Goal: Find specific page/section: Find specific page/section

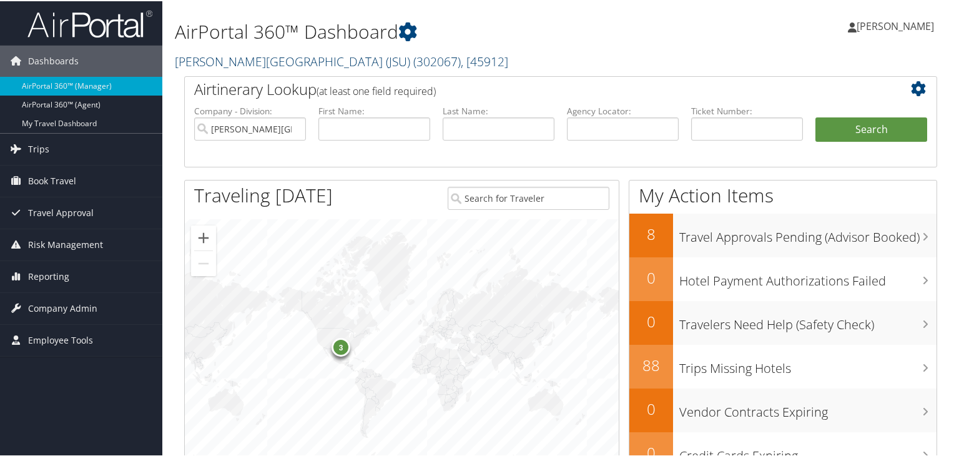
click at [330, 58] on link "Jackson State University (JSU) ( 302067 ) , [ 45912 ]" at bounding box center [341, 60] width 333 height 17
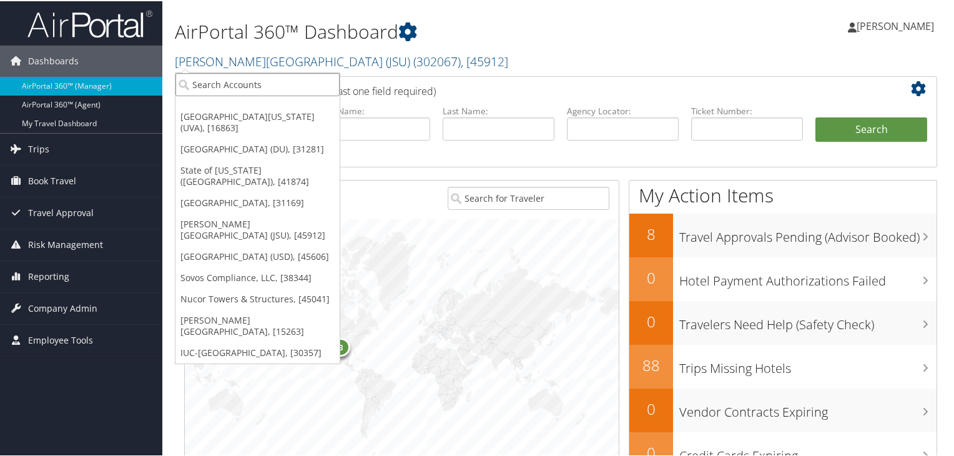
click at [263, 88] on input "search" at bounding box center [257, 83] width 164 height 23
click at [266, 117] on link "[GEOGRAPHIC_DATA][US_STATE] (UVA), [16863]" at bounding box center [257, 121] width 164 height 32
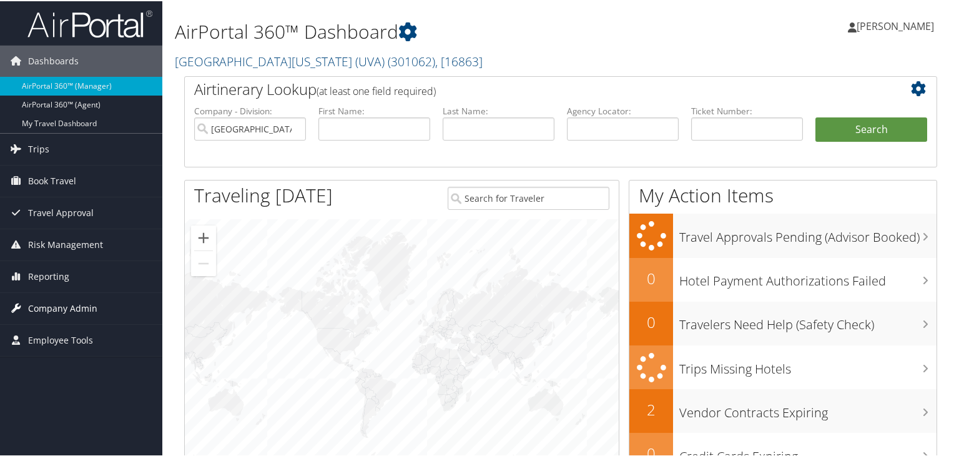
click at [45, 305] on span "Company Admin" at bounding box center [62, 306] width 69 height 31
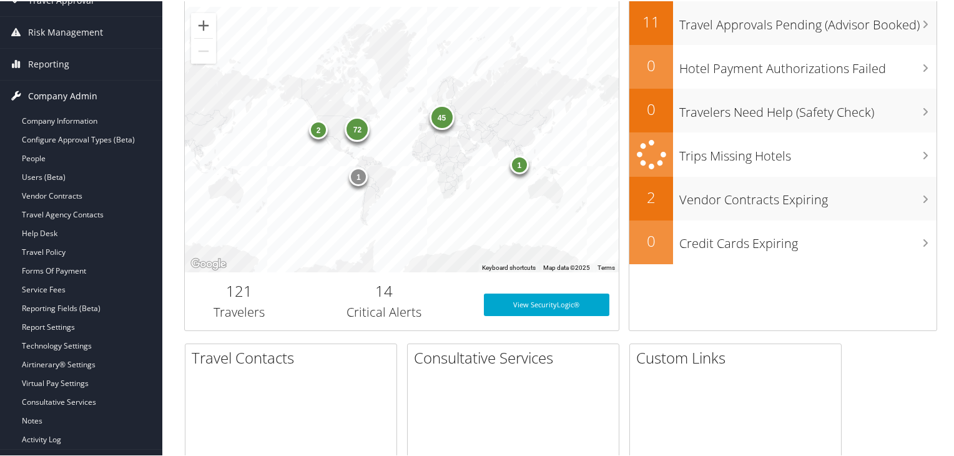
scroll to position [250, 0]
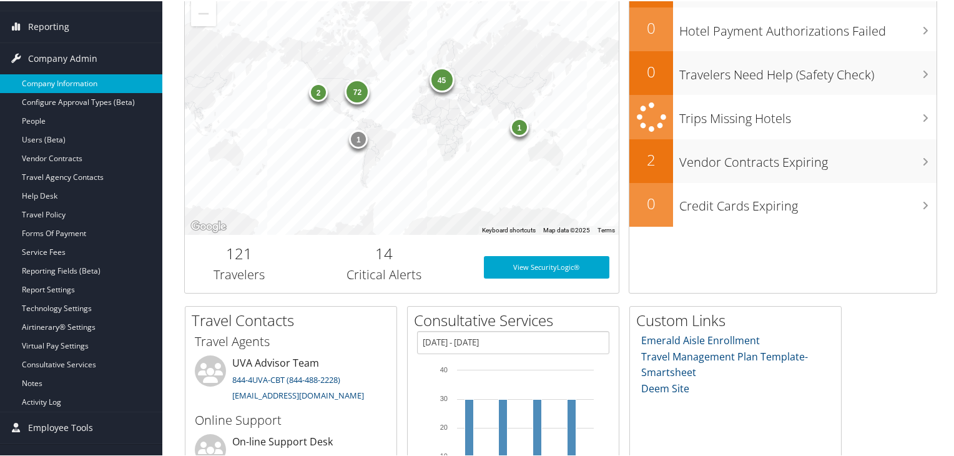
click at [82, 78] on link "Company Information" at bounding box center [81, 82] width 162 height 19
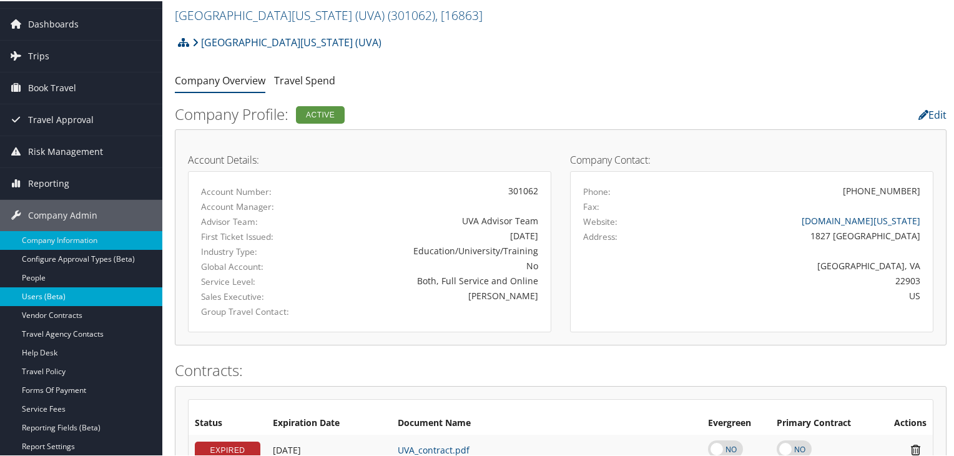
scroll to position [125, 0]
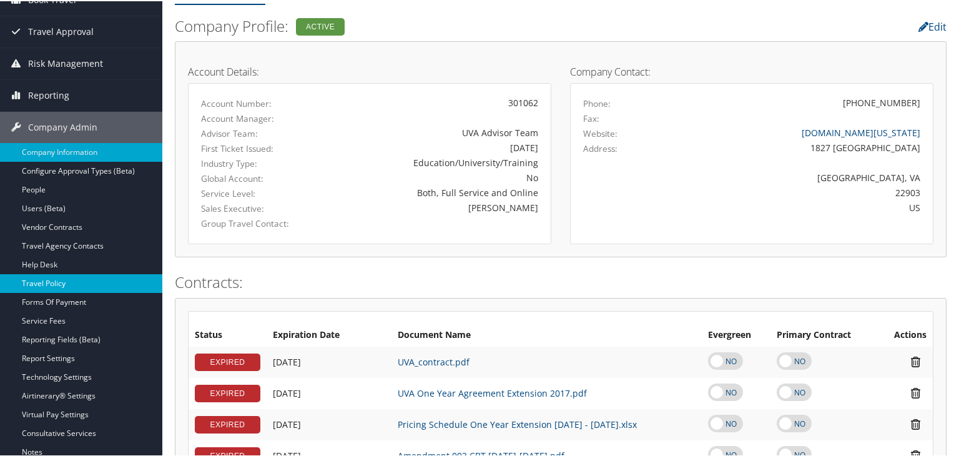
click at [82, 281] on link "Travel Policy" at bounding box center [81, 282] width 162 height 19
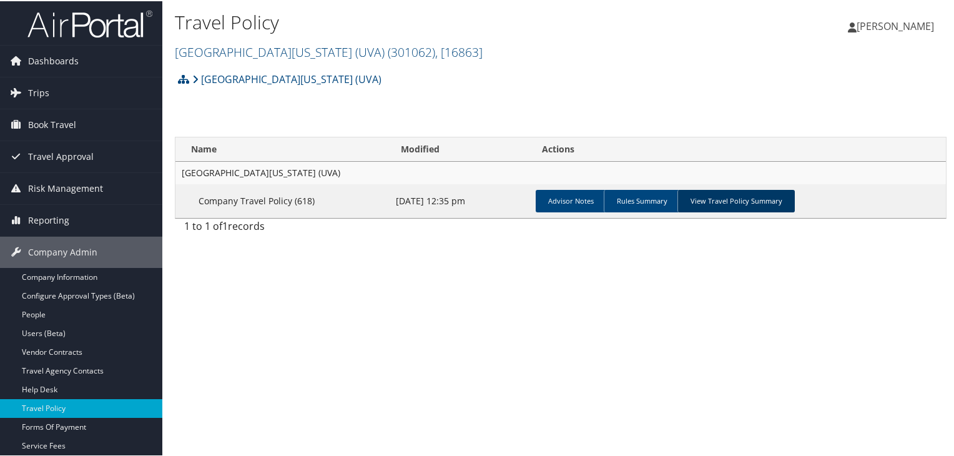
click at [706, 198] on link "View Travel Policy Summary" at bounding box center [735, 199] width 117 height 22
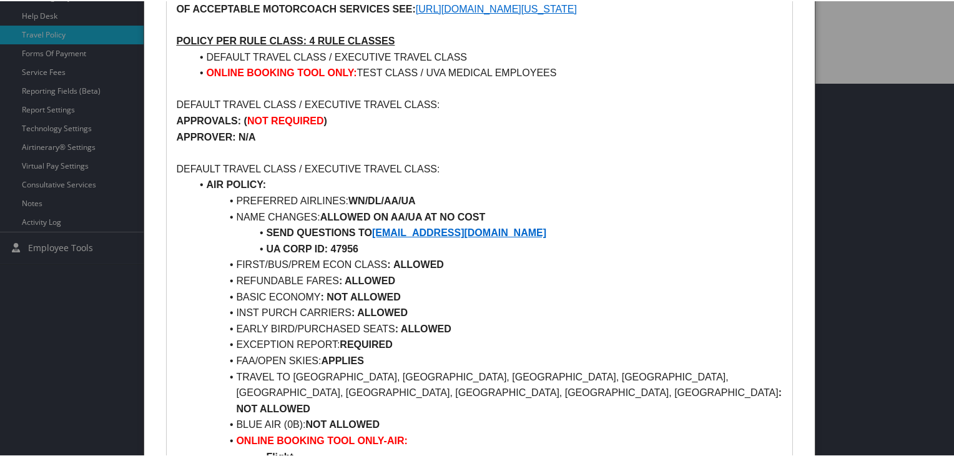
scroll to position [374, 0]
